Goal: Obtain resource: Download file/media

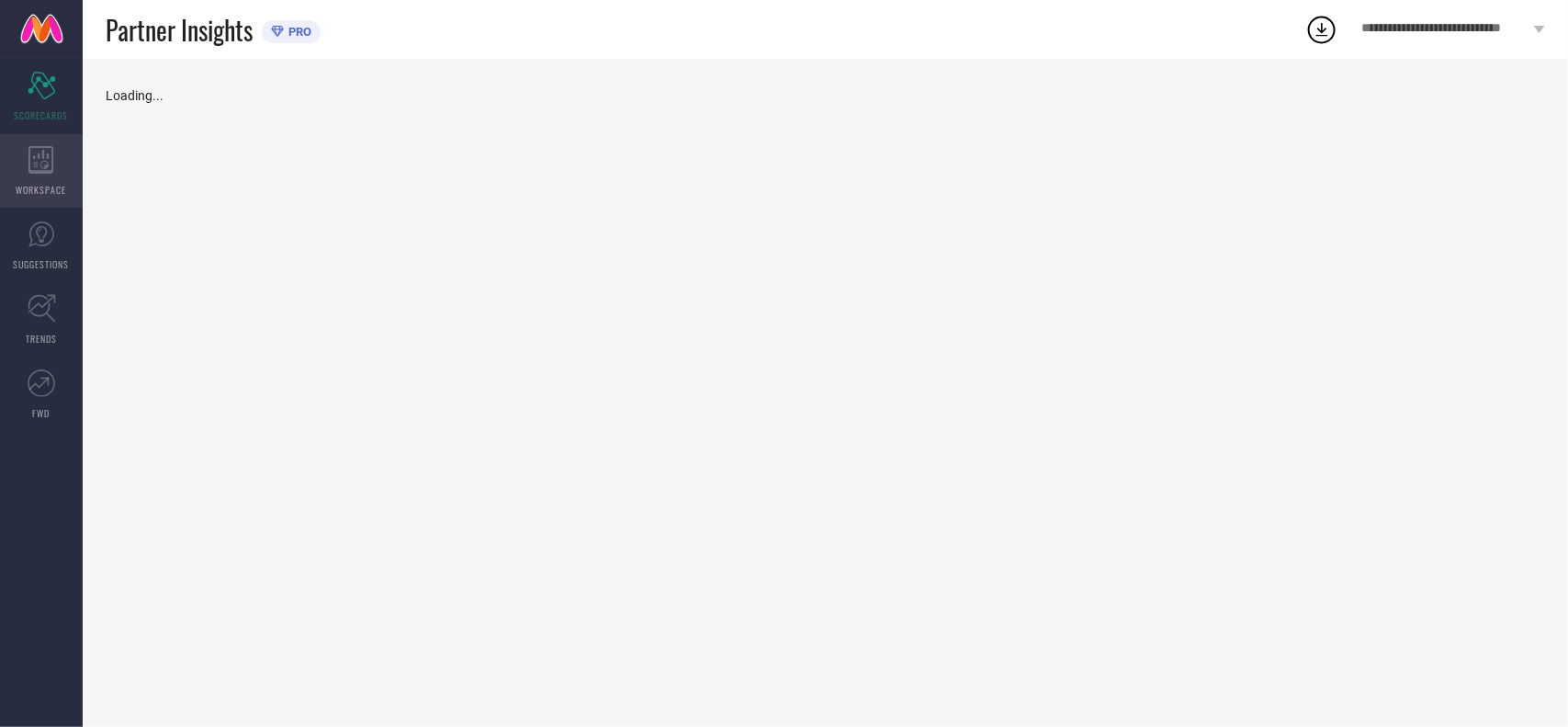
click at [52, 171] on icon at bounding box center [40, 159] width 24 height 27
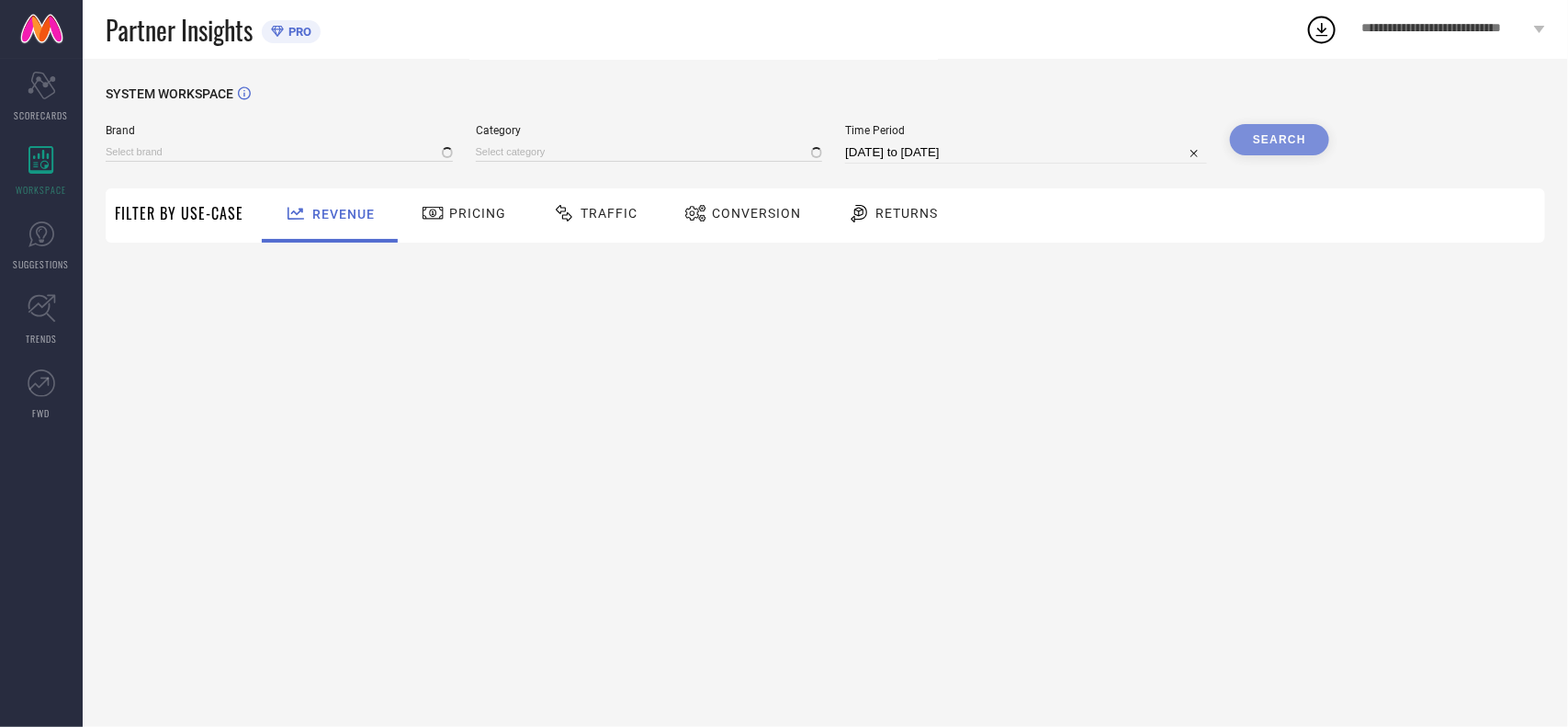
type input "BEAT LONDON BY [PERSON_NAME]"
type input "All"
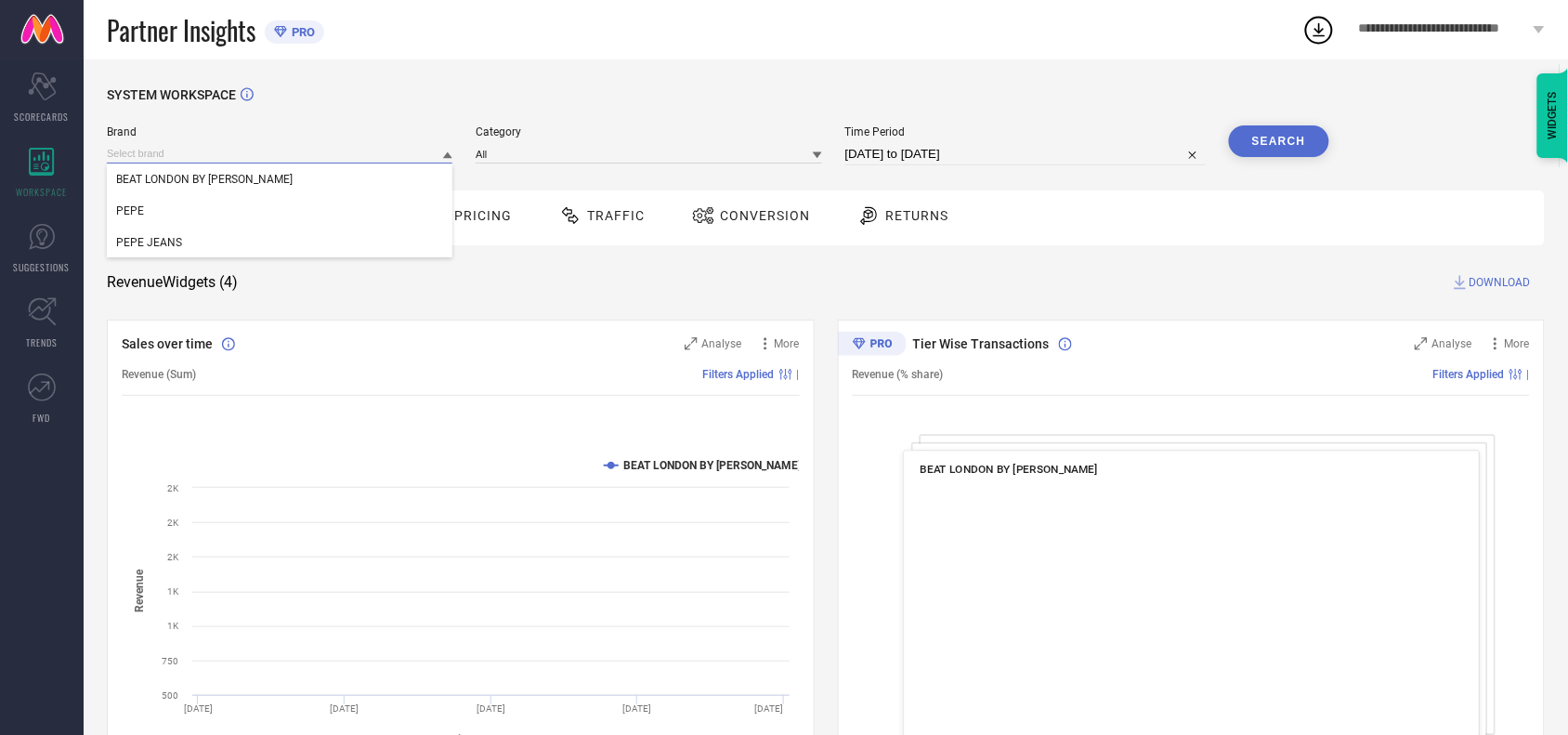
click at [358, 163] on input at bounding box center [279, 153] width 345 height 20
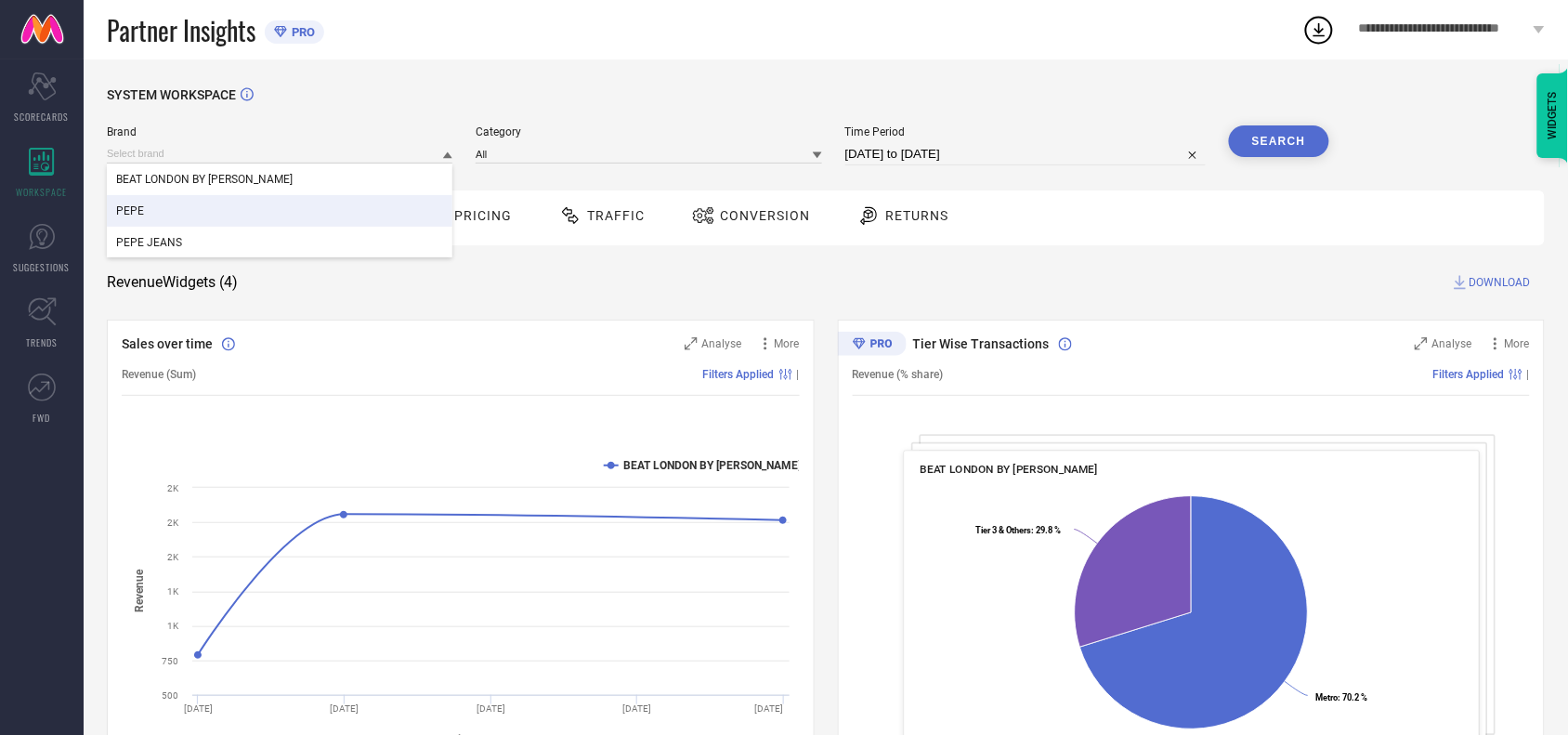
click at [282, 215] on div "PEPE" at bounding box center [279, 210] width 345 height 31
click at [245, 149] on input at bounding box center [279, 153] width 345 height 20
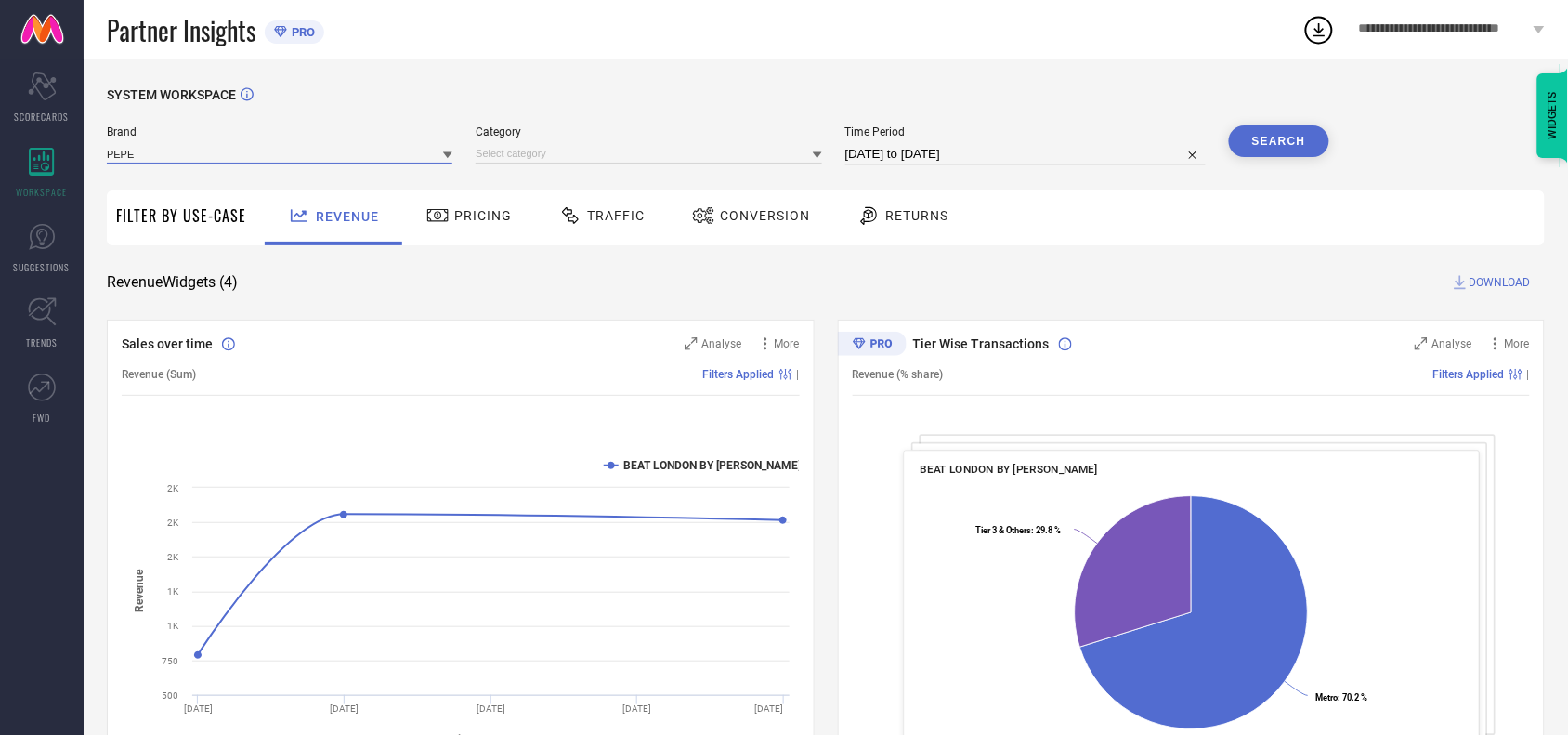
click at [242, 146] on input at bounding box center [279, 153] width 345 height 20
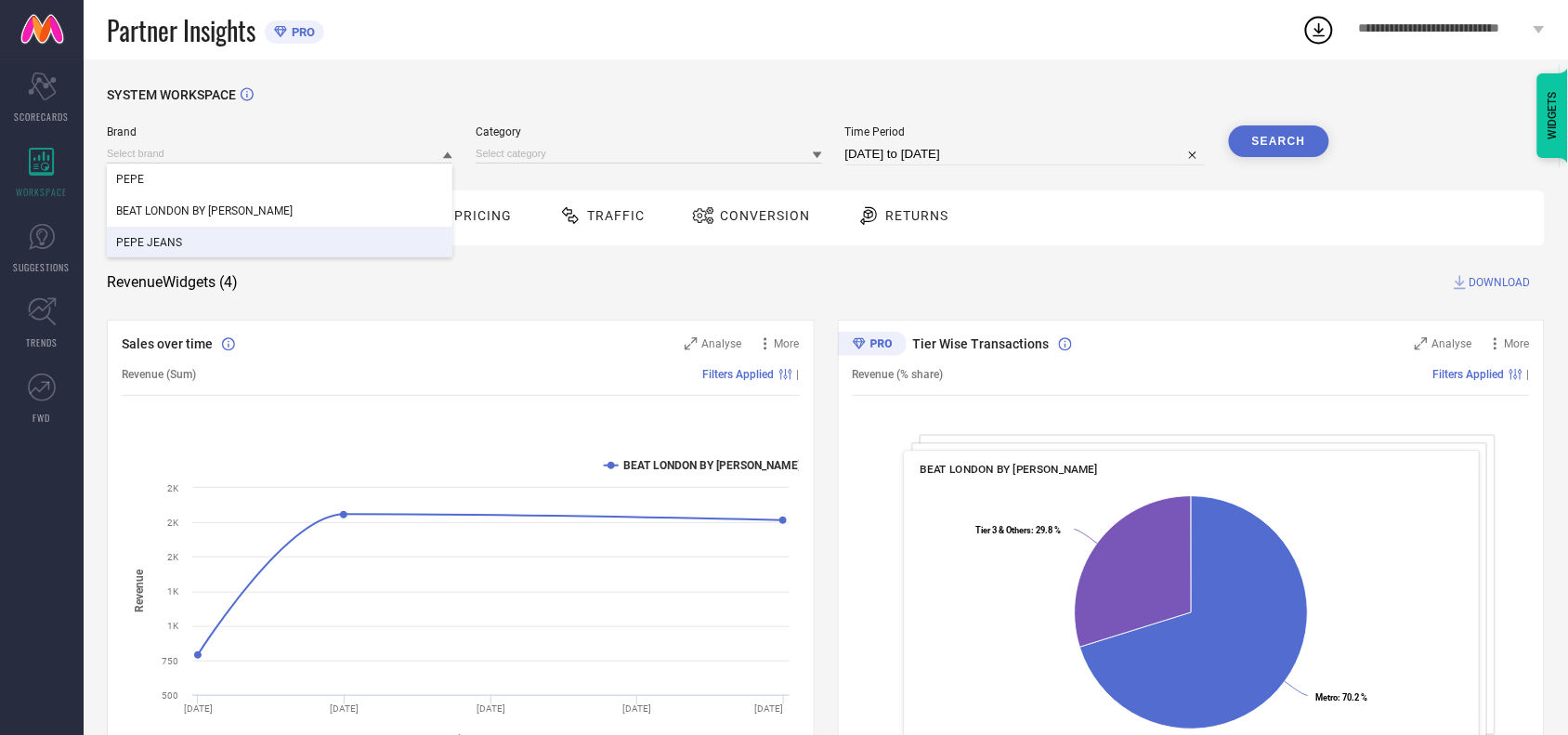
click at [214, 239] on div "PEPE JEANS" at bounding box center [279, 242] width 345 height 31
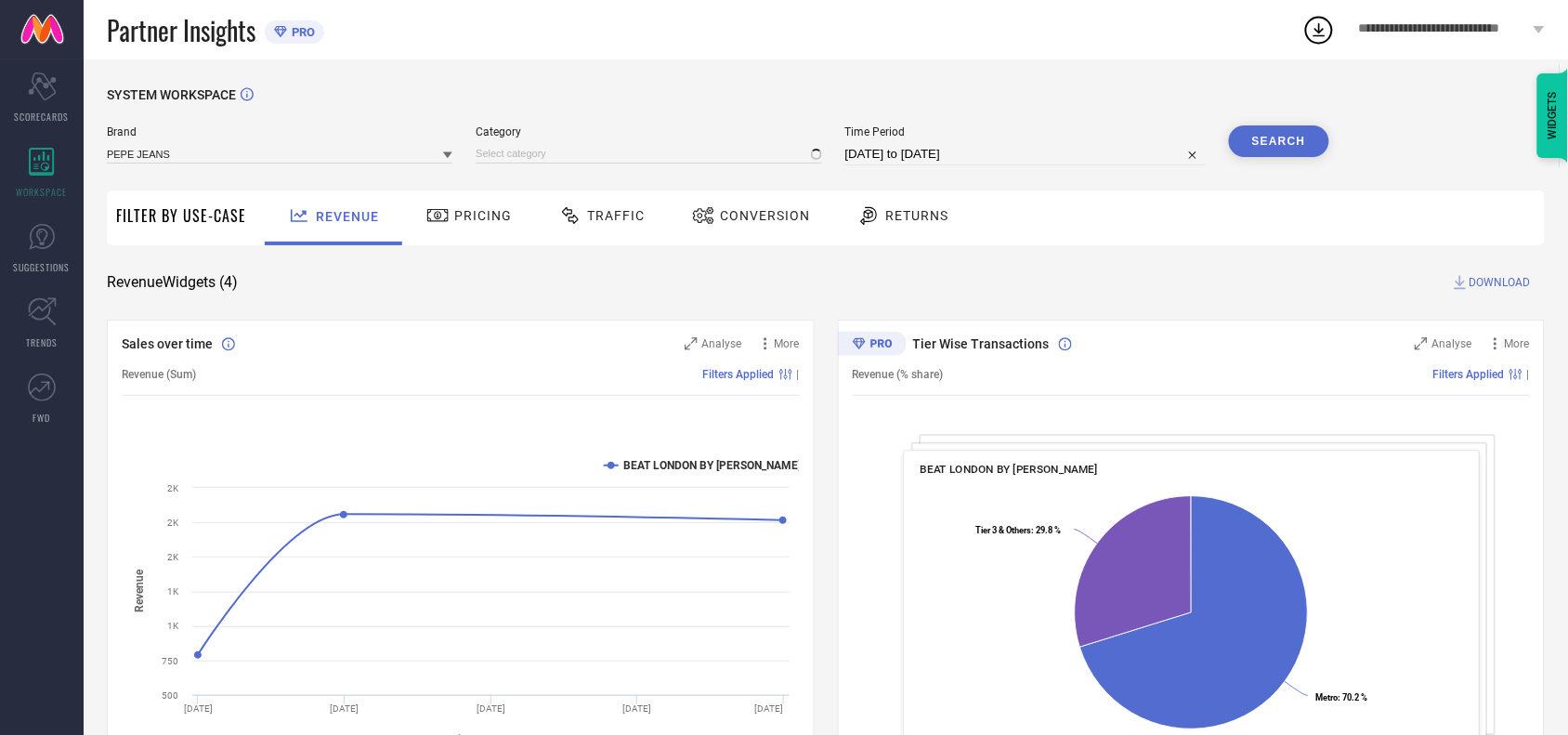
click at [600, 206] on div "Traffic" at bounding box center [602, 215] width 95 height 31
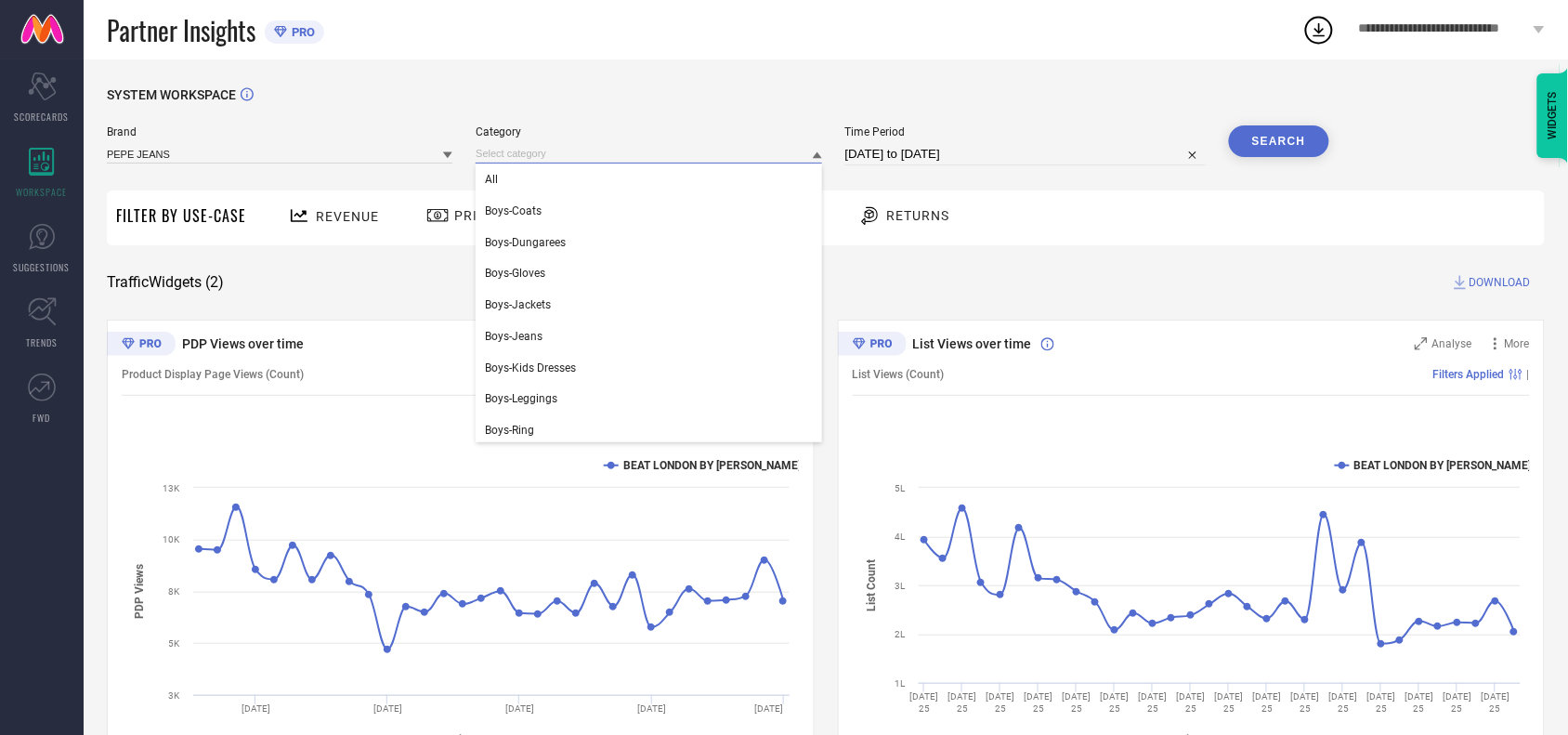
click at [598, 158] on input at bounding box center [648, 153] width 345 height 20
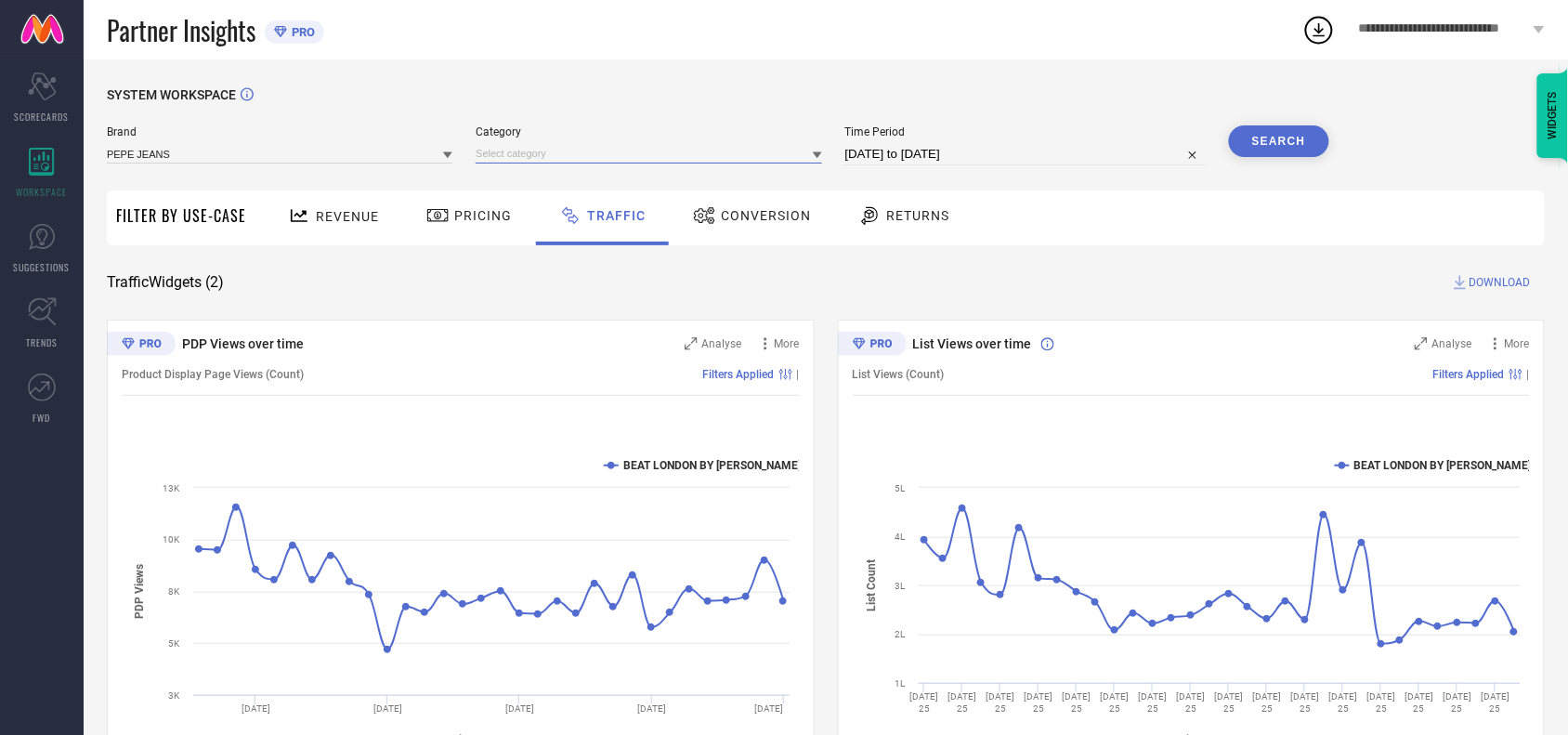
drag, startPoint x: 595, startPoint y: 155, endPoint x: 813, endPoint y: 164, distance: 218.2
click at [813, 164] on input at bounding box center [648, 153] width 345 height 20
click at [1539, 280] on div "DOWNLOAD" at bounding box center [1498, 283] width 94 height 19
click at [1509, 281] on span "DOWNLOAD" at bounding box center [1499, 283] width 61 height 19
click at [370, 221] on span "Revenue" at bounding box center [347, 217] width 63 height 15
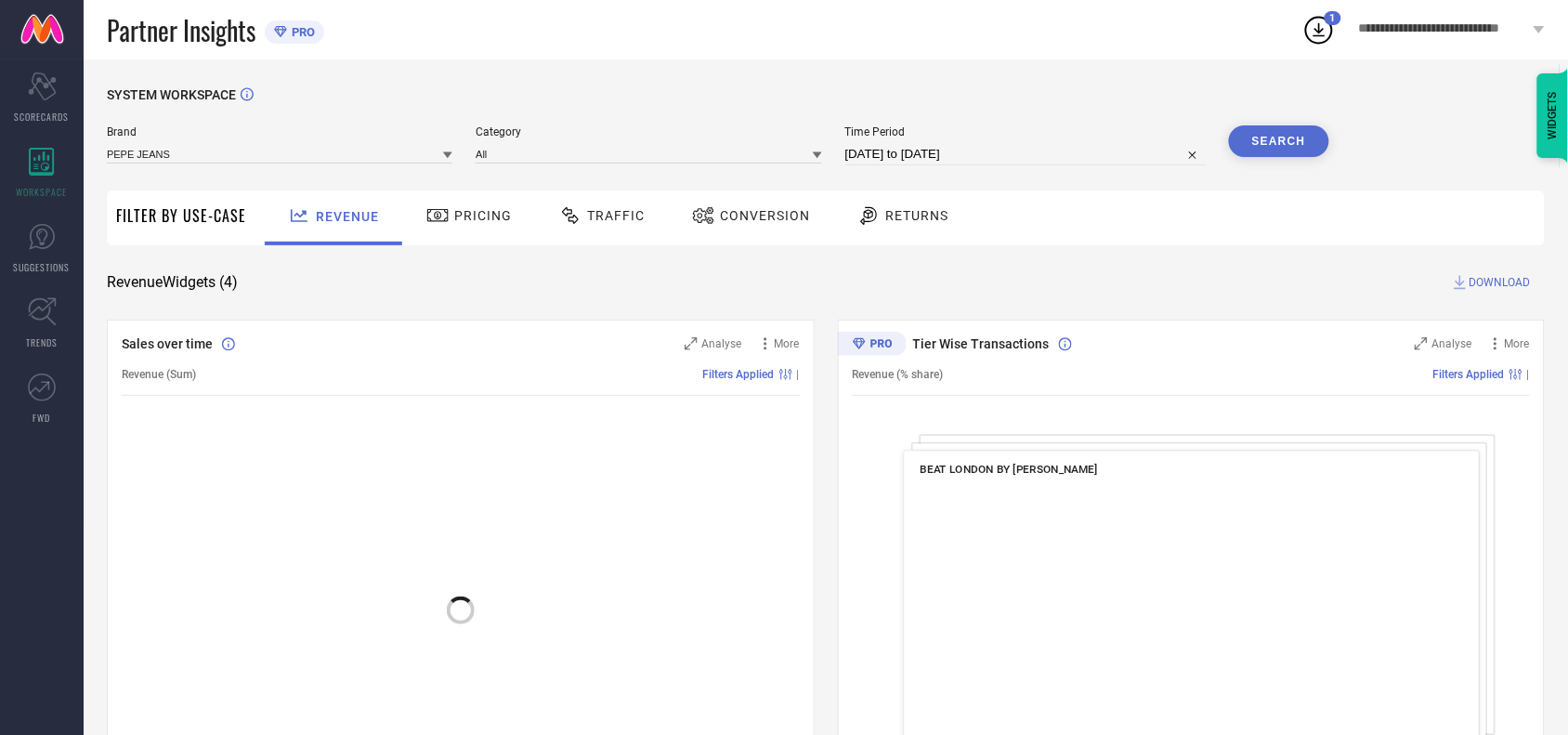
click at [1499, 282] on span "DOWNLOAD" at bounding box center [1499, 283] width 61 height 19
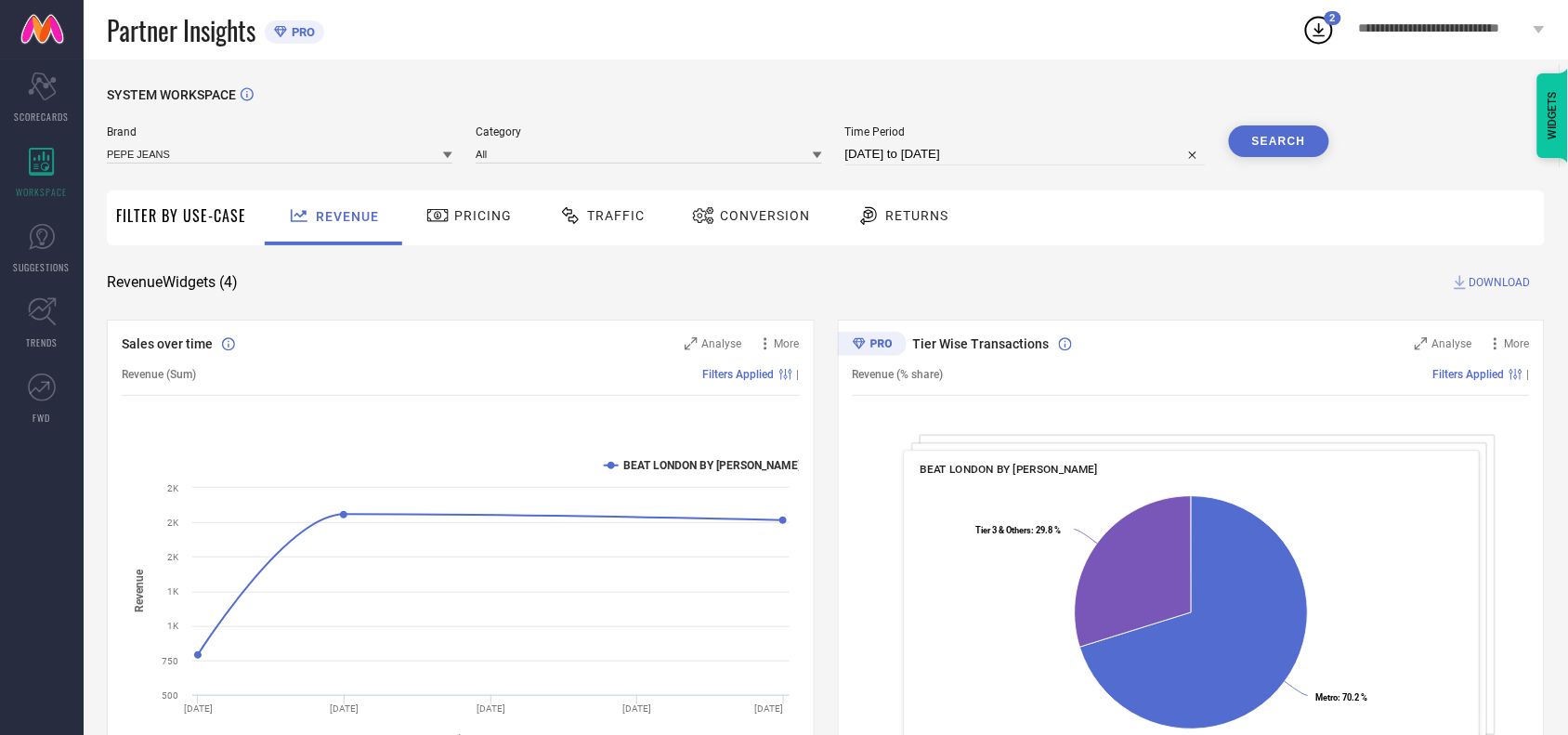
click at [1348, 42] on div "**********" at bounding box center [1452, 30] width 232 height 59
click at [764, 218] on span "Conversion" at bounding box center [765, 216] width 90 height 15
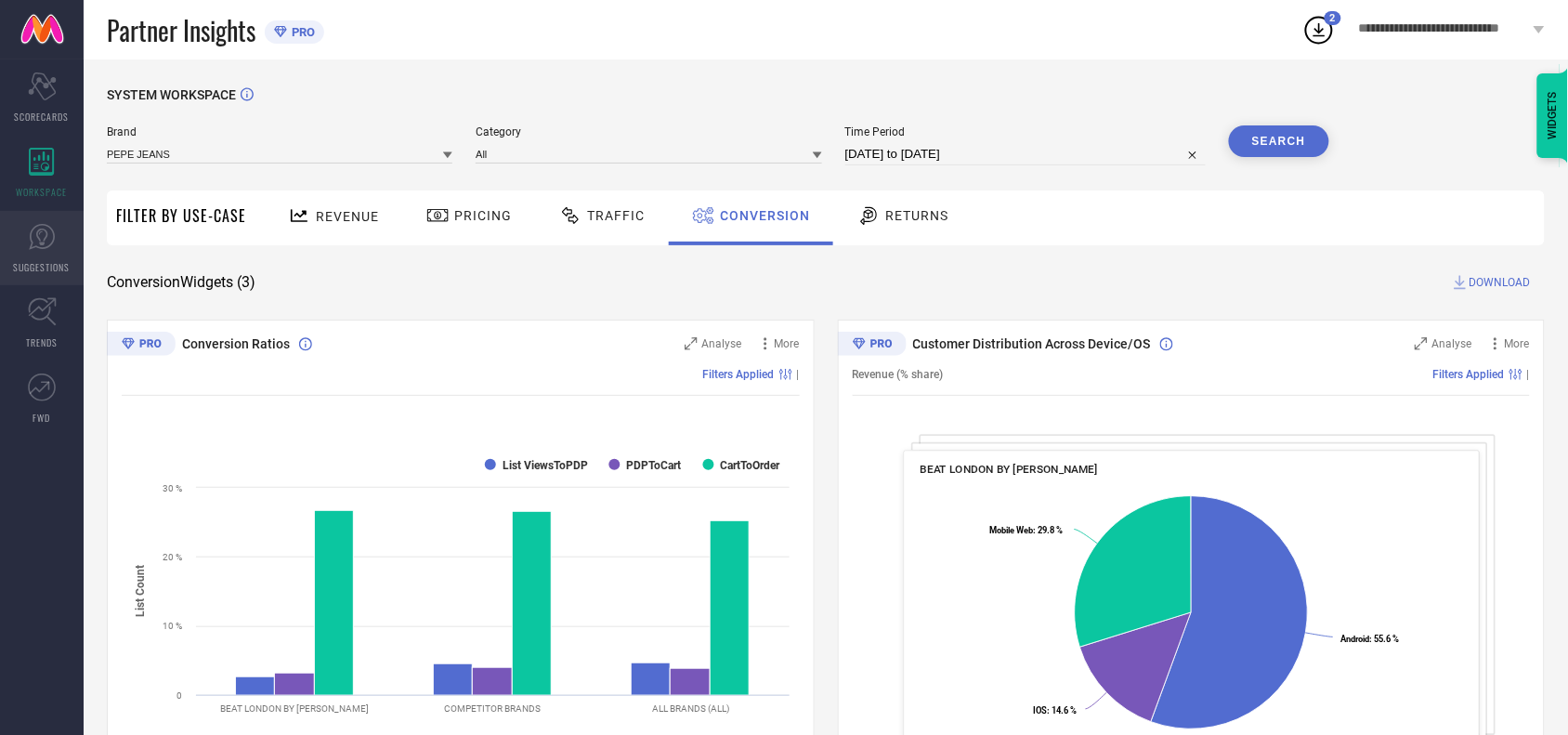
click at [34, 233] on icon at bounding box center [41, 236] width 28 height 28
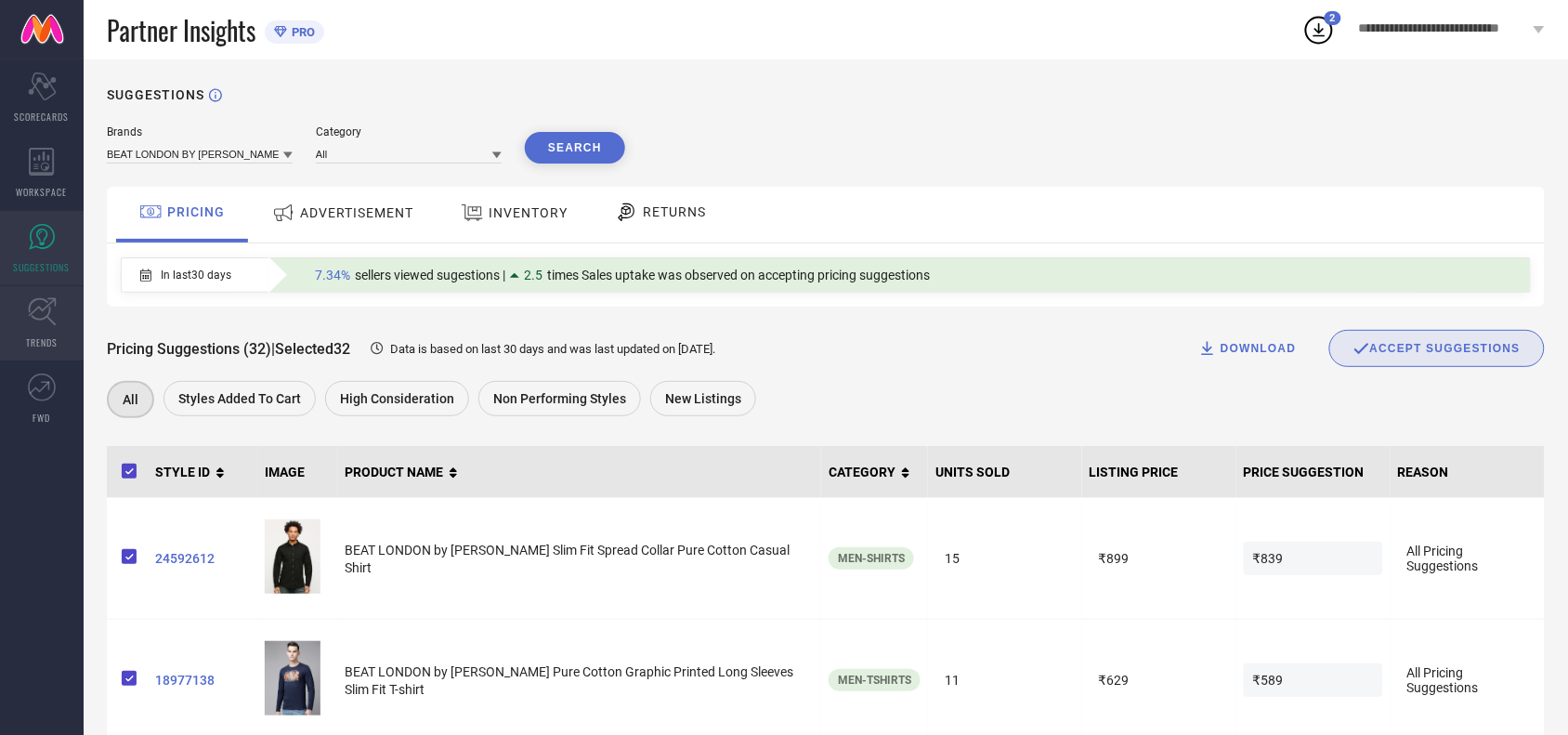
click at [28, 307] on icon at bounding box center [42, 311] width 29 height 29
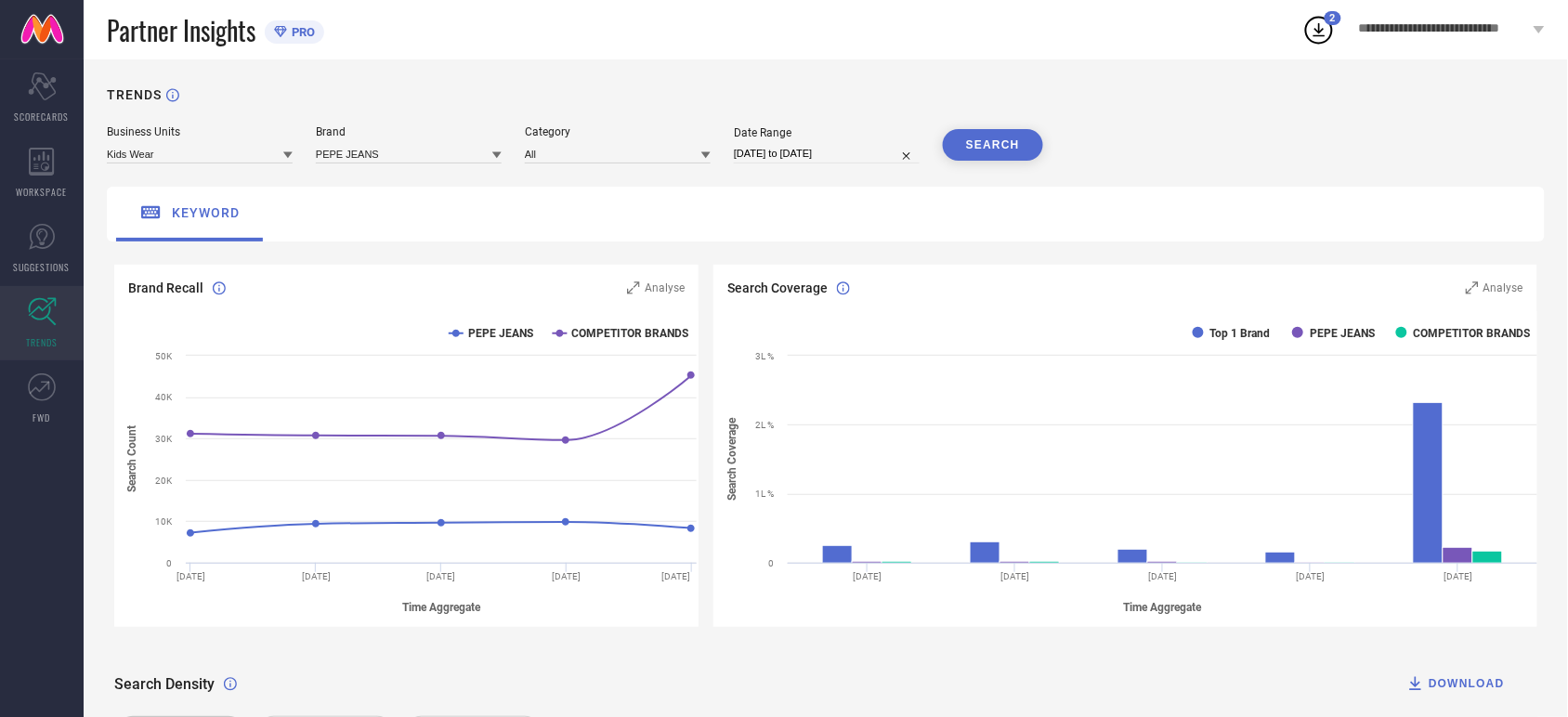
scroll to position [276, 0]
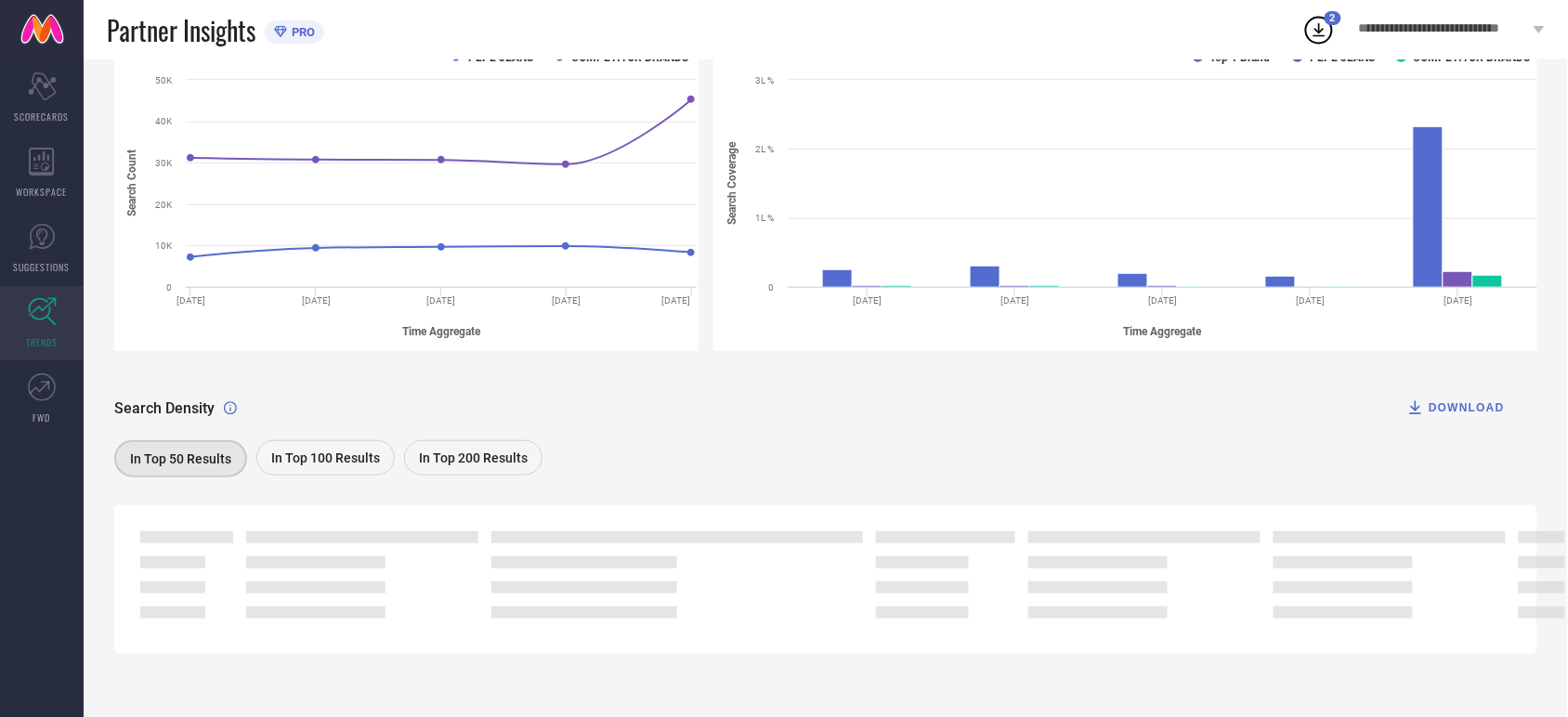
click at [433, 469] on div "In Top 200 Results" at bounding box center [473, 457] width 138 height 35
click at [411, 461] on div "In Top 200 Results" at bounding box center [472, 458] width 140 height 37
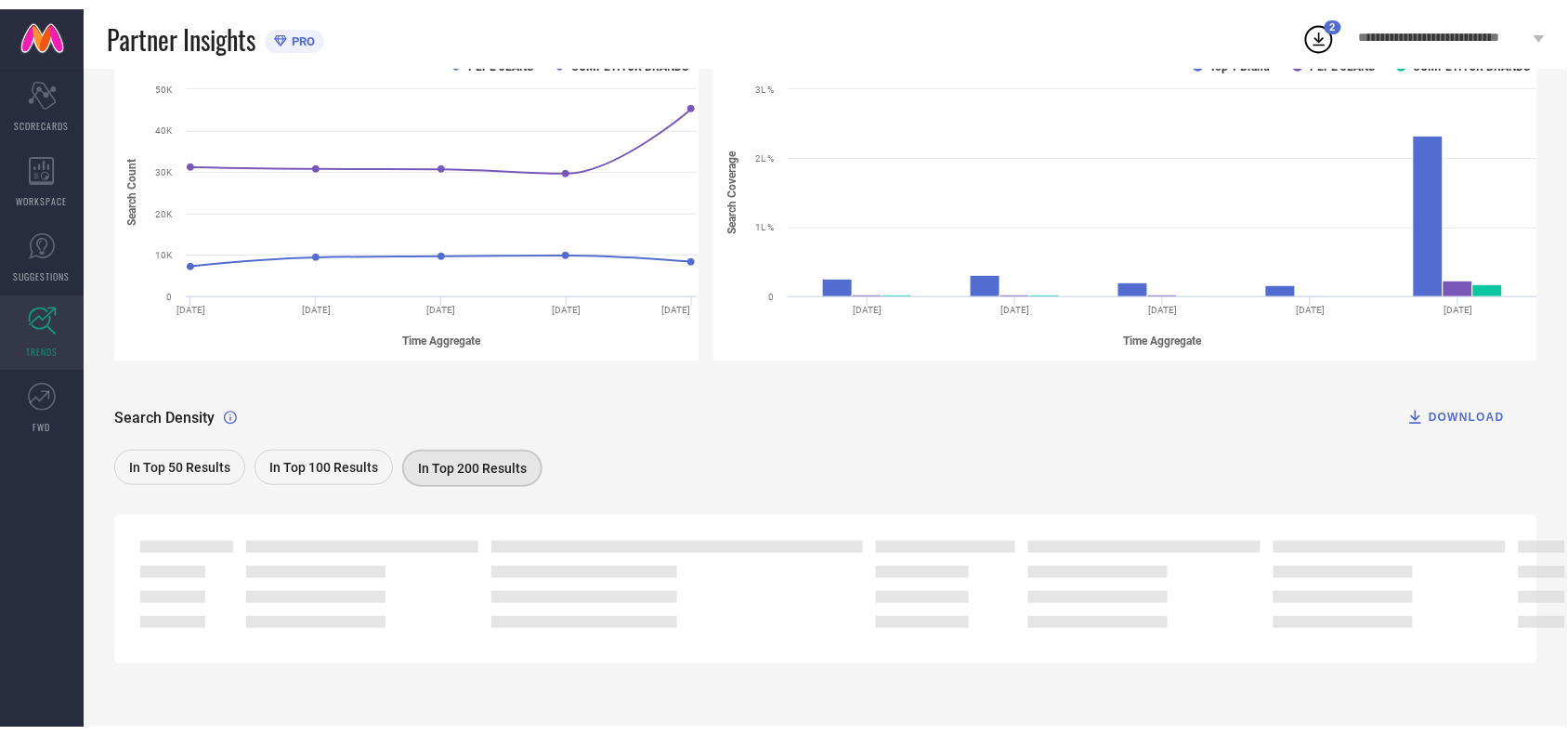
scroll to position [0, 0]
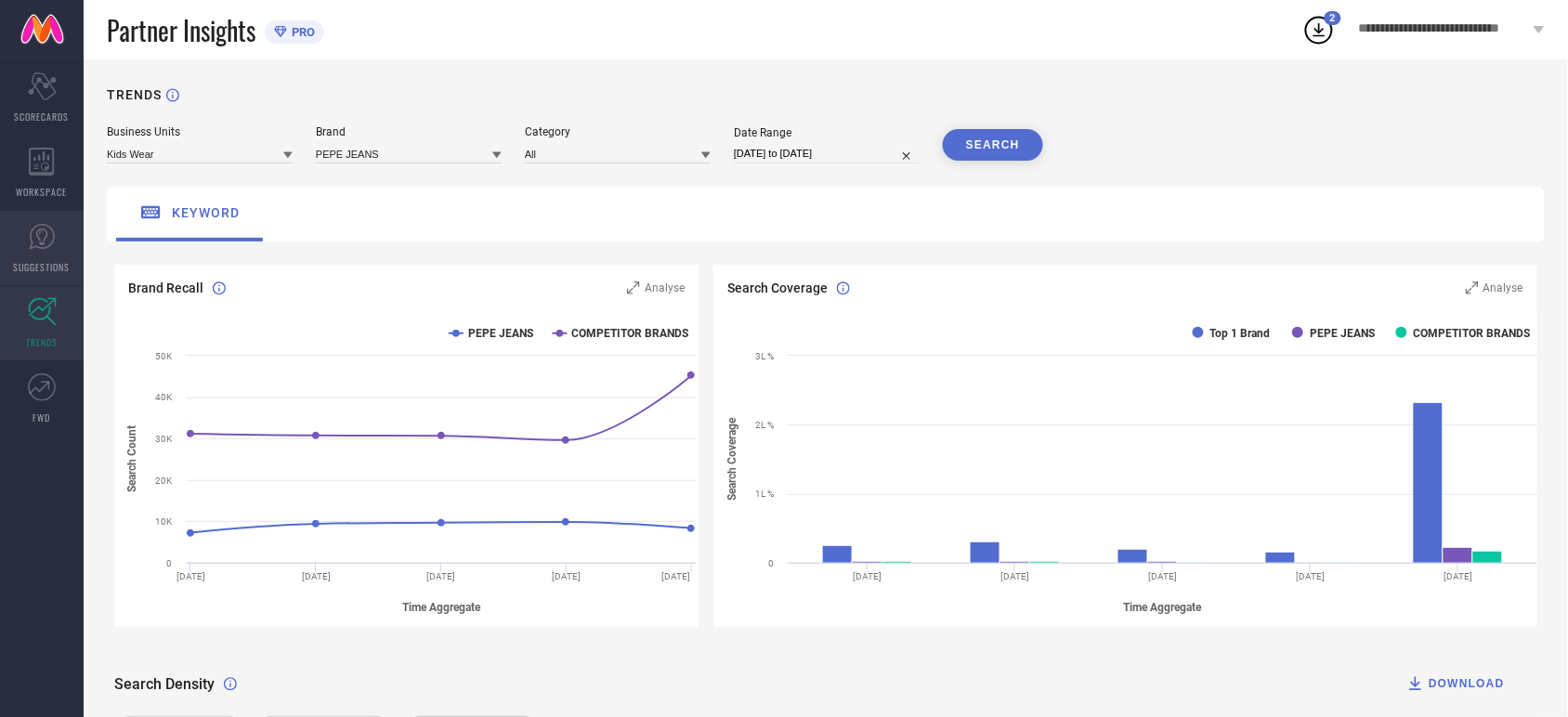
click at [62, 240] on link "SUGGESTIONS" at bounding box center [42, 248] width 84 height 74
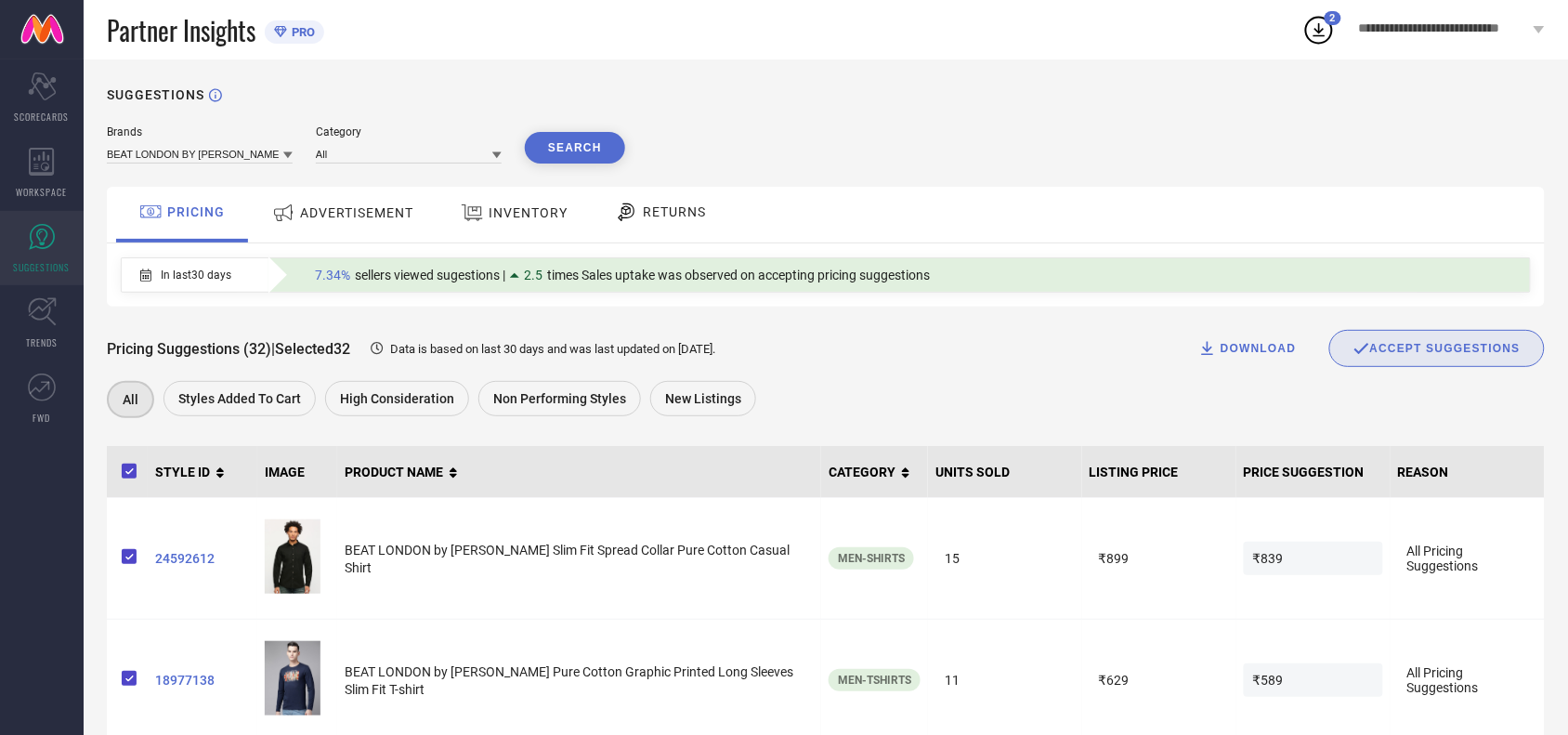
click at [838, 361] on div "Pricing Suggestions (32) | Selected 32 Data is based on last 30 days and was la…" at bounding box center [825, 348] width 1438 height 37
click at [839, 372] on div "Pricing Suggestions (32) | Selected 32 Data is based on last 30 days and was la…" at bounding box center [825, 365] width 1438 height 116
